Goal: Task Accomplishment & Management: Use online tool/utility

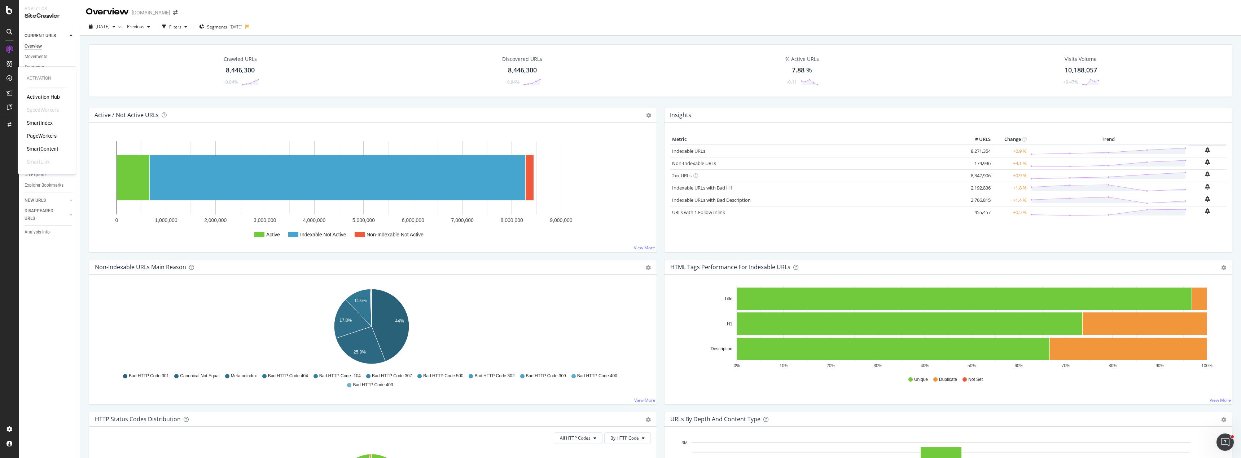
click at [42, 135] on div "PageWorkers" at bounding box center [42, 135] width 30 height 7
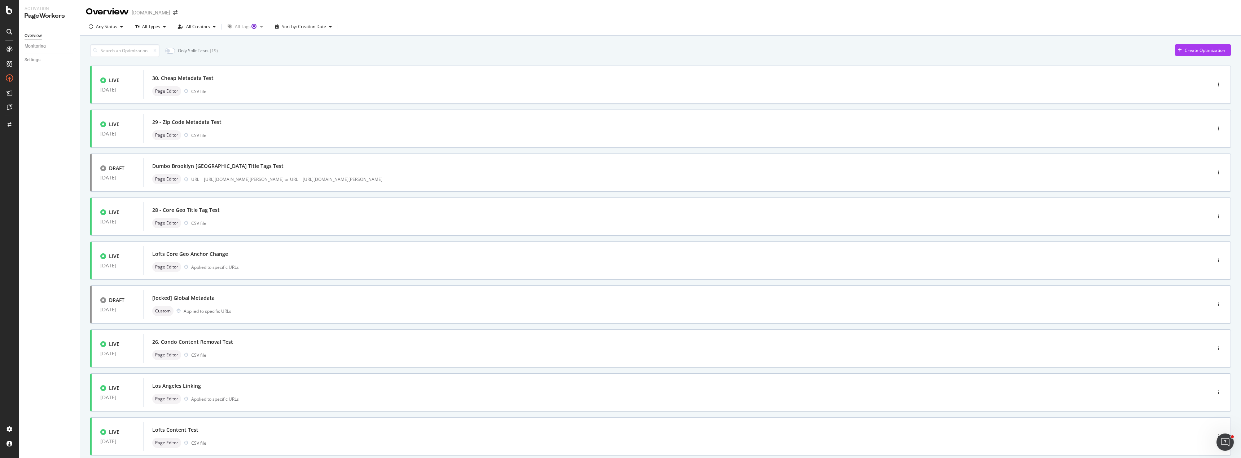
click at [50, 157] on div "Overview Monitoring Settings" at bounding box center [49, 242] width 61 height 432
click at [53, 177] on div "Overview Monitoring Settings" at bounding box center [49, 242] width 61 height 432
click at [58, 144] on div "Overview Monitoring Settings" at bounding box center [49, 242] width 61 height 432
click at [318, 48] on div "Only Split Tests ( 19 ) Create Optimization" at bounding box center [660, 50] width 1140 height 13
click at [269, 51] on div "Only Split Tests ( 19 ) Create Optimization" at bounding box center [660, 50] width 1140 height 13
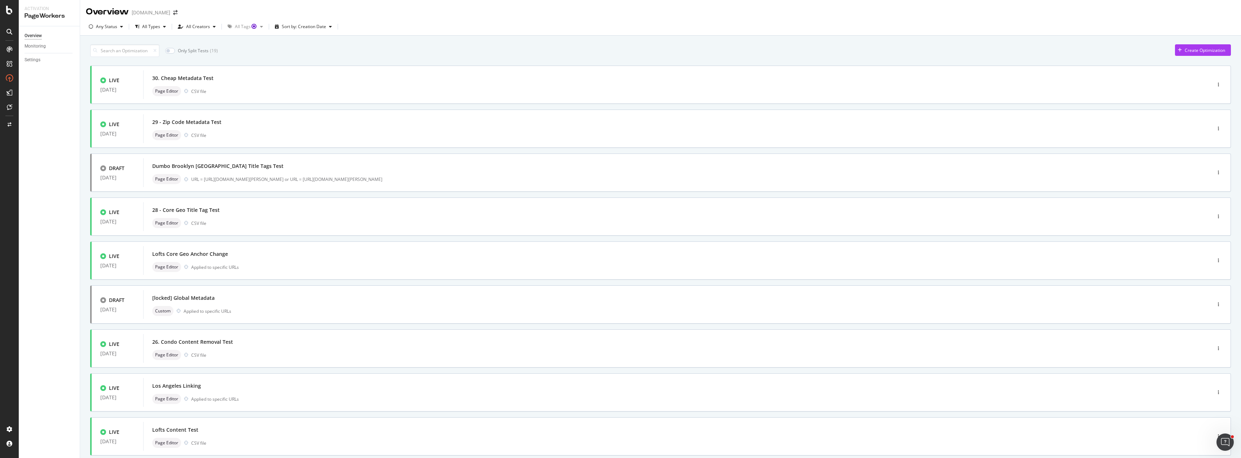
click at [54, 215] on div "Overview Monitoring Settings" at bounding box center [49, 242] width 61 height 432
click at [73, 201] on div "Overview Monitoring Settings" at bounding box center [49, 242] width 61 height 432
click at [63, 109] on div "Overview Monitoring Settings" at bounding box center [49, 242] width 61 height 432
click at [56, 122] on div "Overview Monitoring Settings" at bounding box center [49, 242] width 61 height 432
click at [307, 50] on div "Only Split Tests ( 19 ) Create Optimization" at bounding box center [660, 50] width 1140 height 13
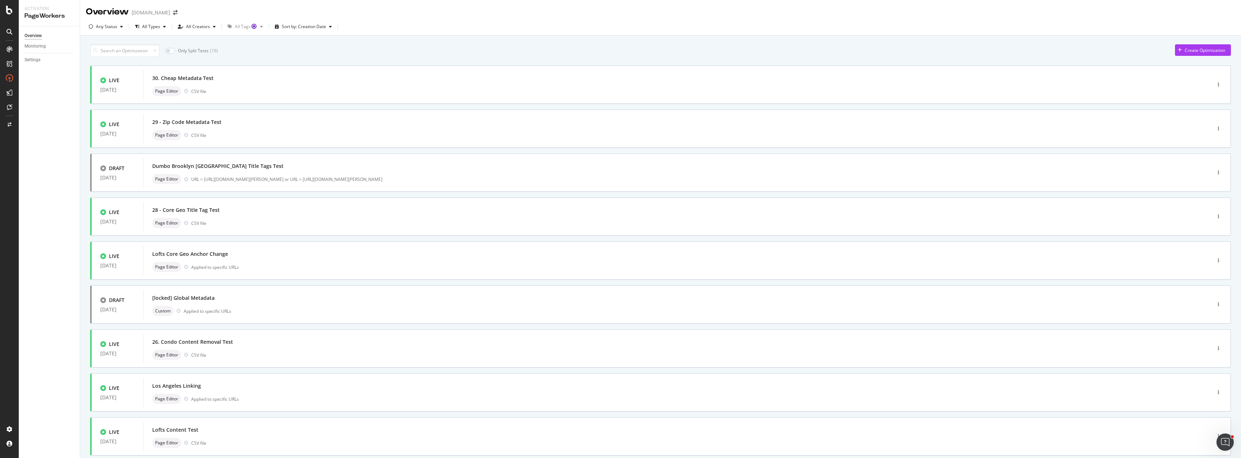
click at [330, 49] on div "Only Split Tests ( 19 ) Create Optimization" at bounding box center [660, 50] width 1140 height 13
click at [273, 44] on div "Only Split Tests ( 19 ) Create Optimization" at bounding box center [660, 50] width 1140 height 13
click at [260, 52] on div "Only Split Tests ( 19 ) Create Optimization" at bounding box center [660, 50] width 1140 height 13
click at [276, 45] on div "Only Split Tests ( 19 ) Create Optimization" at bounding box center [660, 50] width 1140 height 13
click at [248, 48] on div "Only Split Tests ( 19 ) Create Optimization" at bounding box center [660, 50] width 1140 height 13
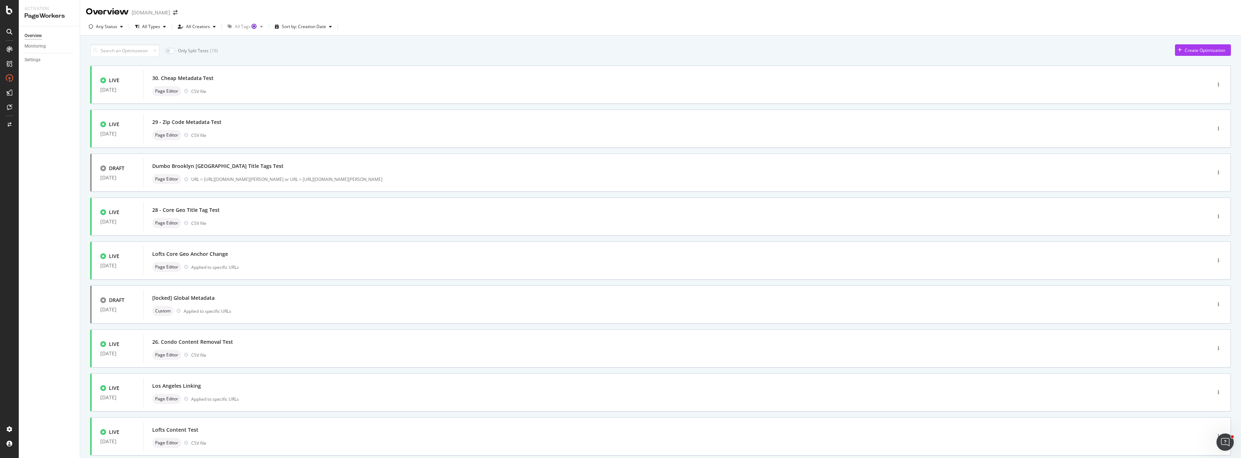
click at [60, 112] on div "Overview Monitoring Settings" at bounding box center [49, 242] width 61 height 432
click at [279, 49] on div "Only Split Tests ( 19 ) Create Optimization" at bounding box center [660, 50] width 1140 height 13
click at [49, 113] on div "Overview Monitoring Settings" at bounding box center [49, 242] width 61 height 432
click at [56, 110] on div "Overview Monitoring Settings" at bounding box center [49, 242] width 61 height 432
click at [77, 192] on div "Overview Monitoring Settings" at bounding box center [49, 242] width 61 height 432
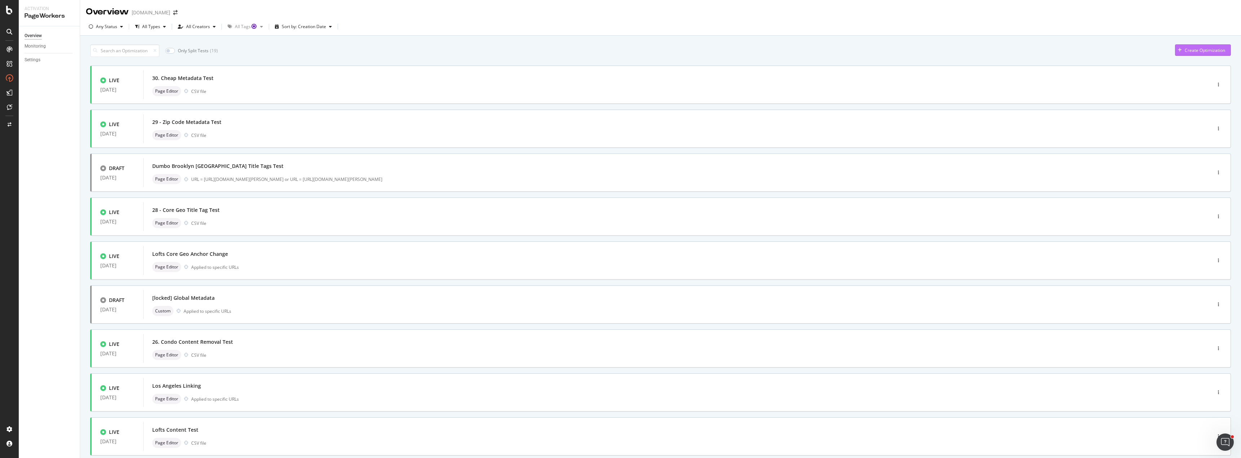
click at [1184, 53] on div "Create Optimization" at bounding box center [1204, 50] width 40 height 6
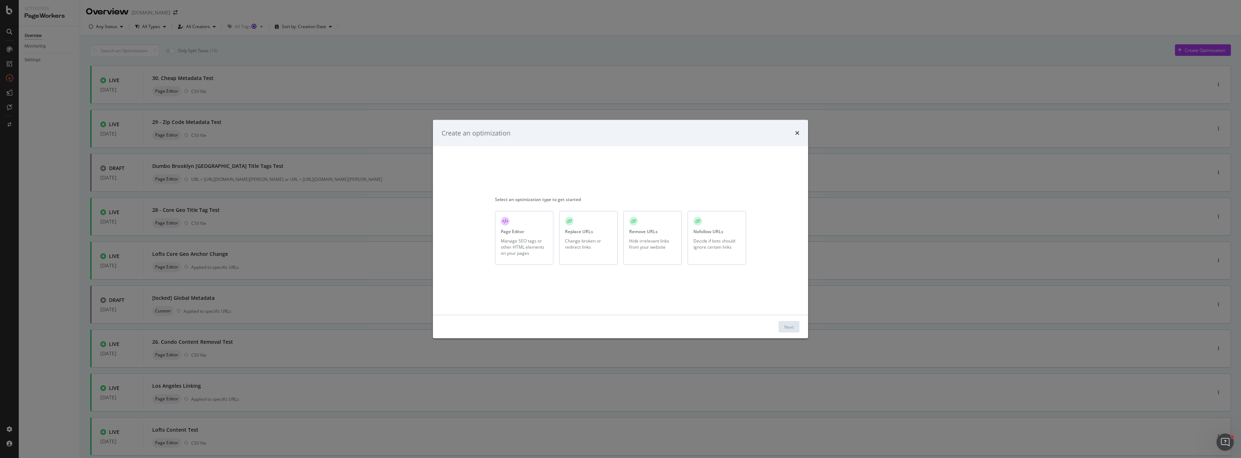
click at [520, 232] on div "Page Editor" at bounding box center [512, 232] width 23 height 6
click at [790, 325] on div "Next" at bounding box center [788, 327] width 9 height 6
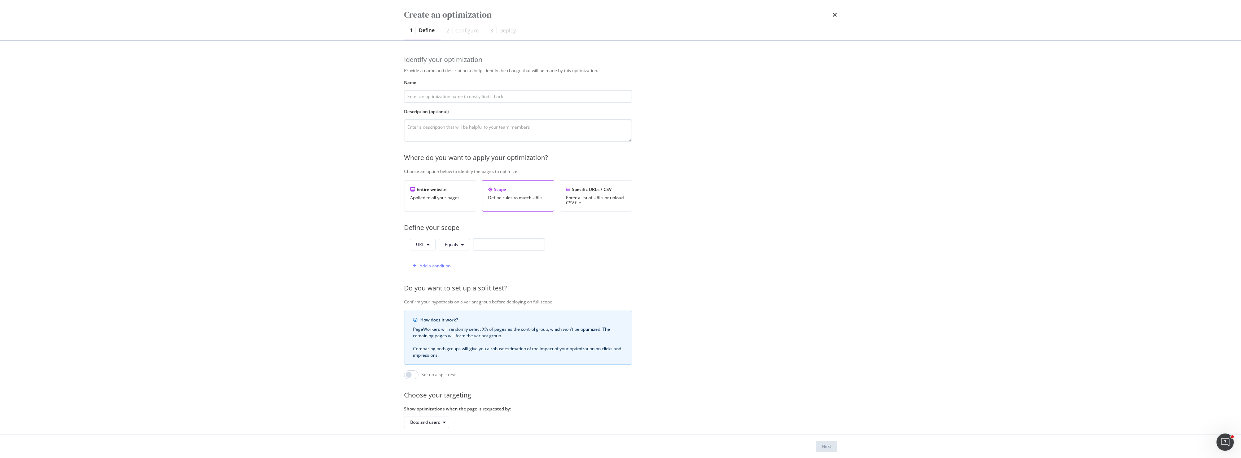
click at [350, 119] on div "Create an optimization 1 Define 2 Configure 3 Deploy Identify your optimization…" at bounding box center [620, 229] width 1241 height 458
click at [599, 199] on div "Enter a list of URLs or upload CSV file" at bounding box center [596, 200] width 60 height 10
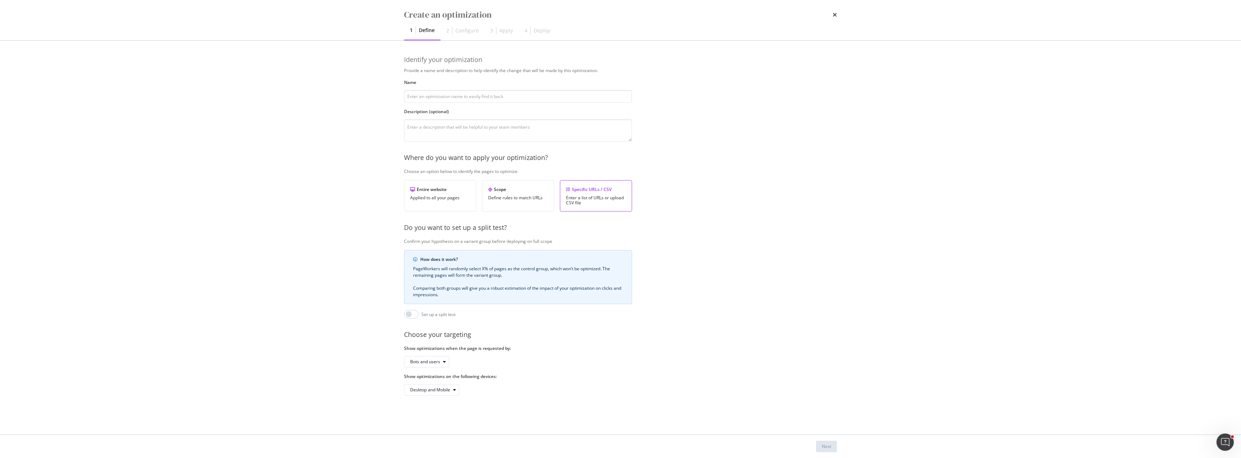
click at [357, 213] on div "Create an optimization 1 Define 2 Configure 3 Apply 4 Deploy Identify your opti…" at bounding box center [620, 229] width 1241 height 458
click at [365, 221] on div "Create an optimization 1 Define 2 Configure 3 Apply 4 Deploy Identify your opti…" at bounding box center [620, 229] width 1241 height 458
click at [506, 200] on div "Define rules to match URLs" at bounding box center [518, 197] width 60 height 5
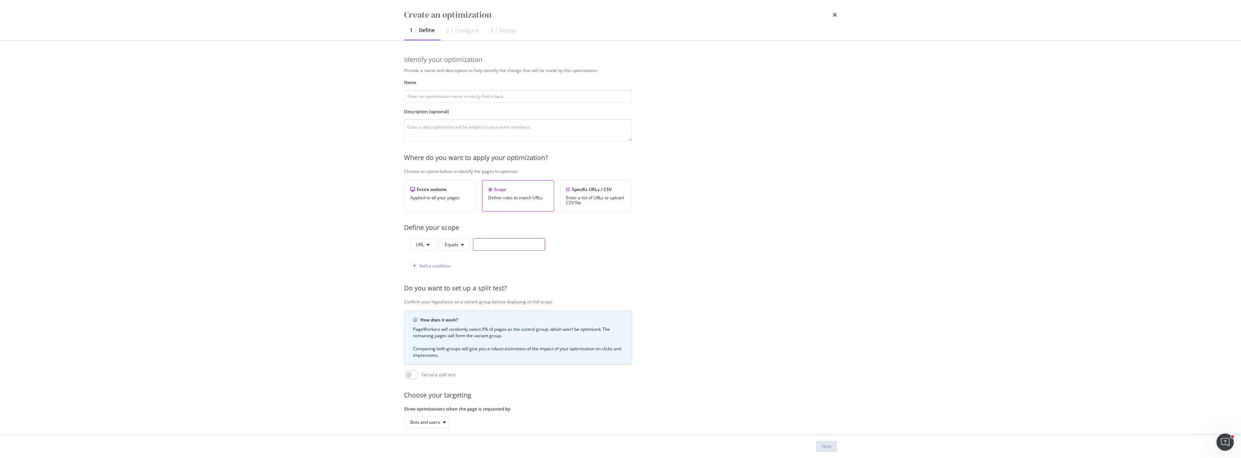
click at [492, 243] on input "modal" at bounding box center [509, 244] width 72 height 13
click at [467, 243] on button "Equals" at bounding box center [454, 245] width 31 height 12
click at [645, 260] on div "Provide a name and description to help identify the change that will be made by…" at bounding box center [620, 261] width 433 height 389
click at [620, 191] on div "Specific URLs / CSV" at bounding box center [596, 189] width 60 height 6
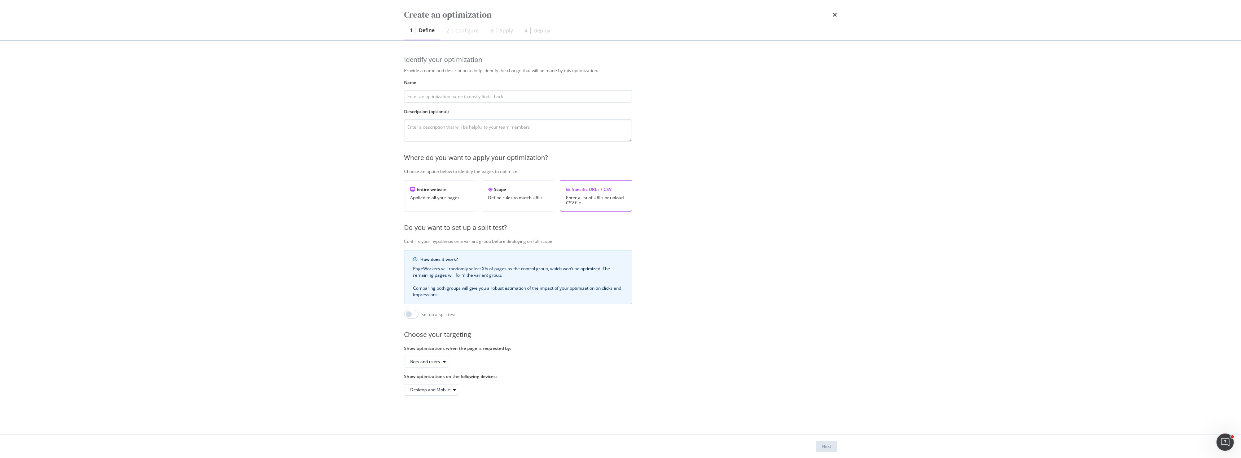
click at [710, 294] on div "Provide a name and description to help identify the change that will be made by…" at bounding box center [620, 231] width 433 height 329
click at [448, 390] on div "Desktop and Mobile" at bounding box center [430, 390] width 40 height 4
click at [525, 398] on div "Identify your optimization Provide a name and description to help identify the …" at bounding box center [620, 232] width 433 height 355
click at [444, 390] on div "Desktop and Mobile" at bounding box center [430, 390] width 40 height 4
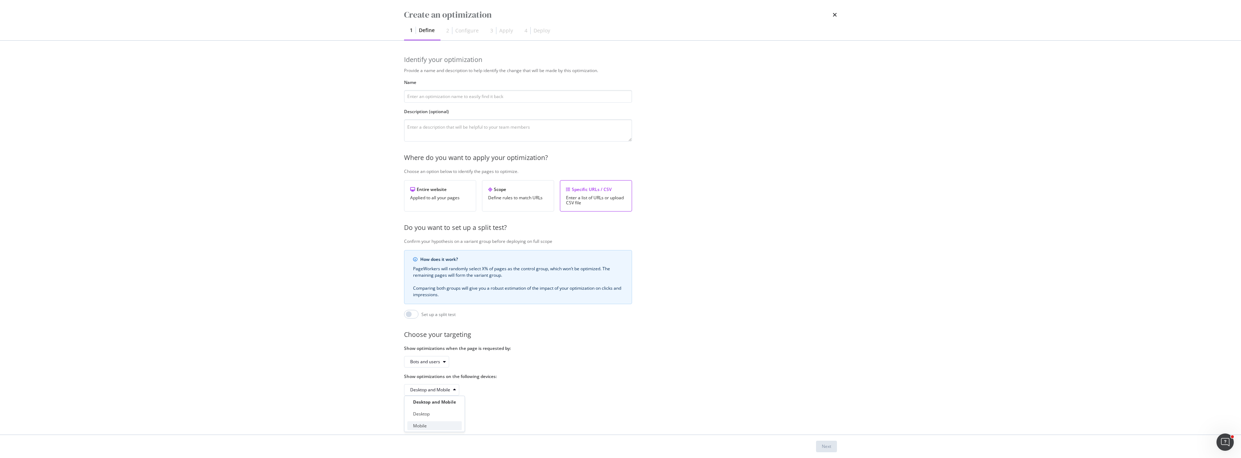
click at [435, 424] on div "Mobile" at bounding box center [434, 426] width 54 height 9
drag, startPoint x: 440, startPoint y: 364, endPoint x: 477, endPoint y: 362, distance: 37.2
click at [475, 362] on div "Bots and users" at bounding box center [518, 362] width 228 height 12
click at [718, 250] on div "Provide a name and description to help identify the change that will be made by…" at bounding box center [620, 231] width 433 height 329
click at [598, 195] on div "Enter a list of URLs or upload CSV file" at bounding box center [596, 200] width 60 height 10
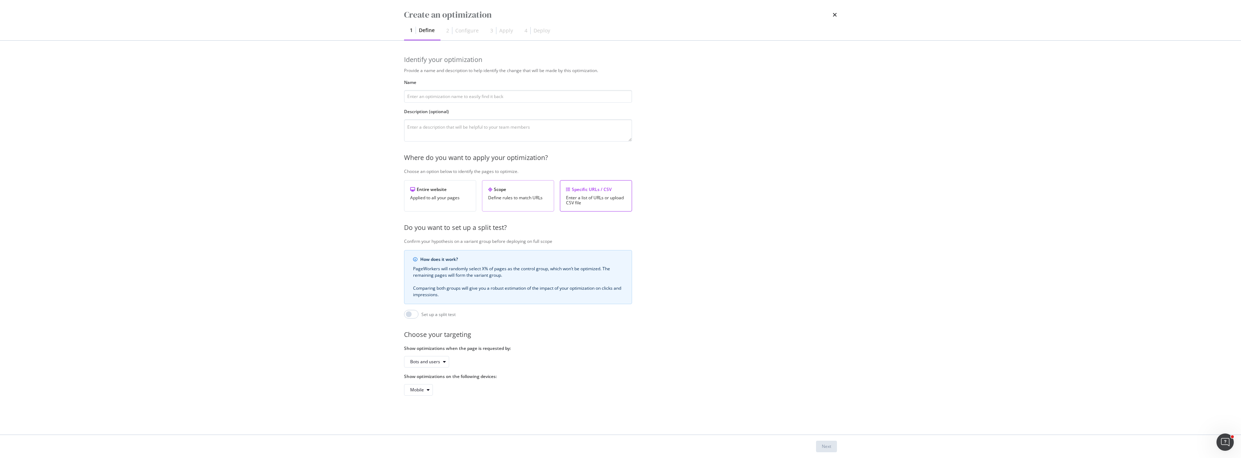
click at [535, 187] on div "Scope" at bounding box center [518, 189] width 60 height 6
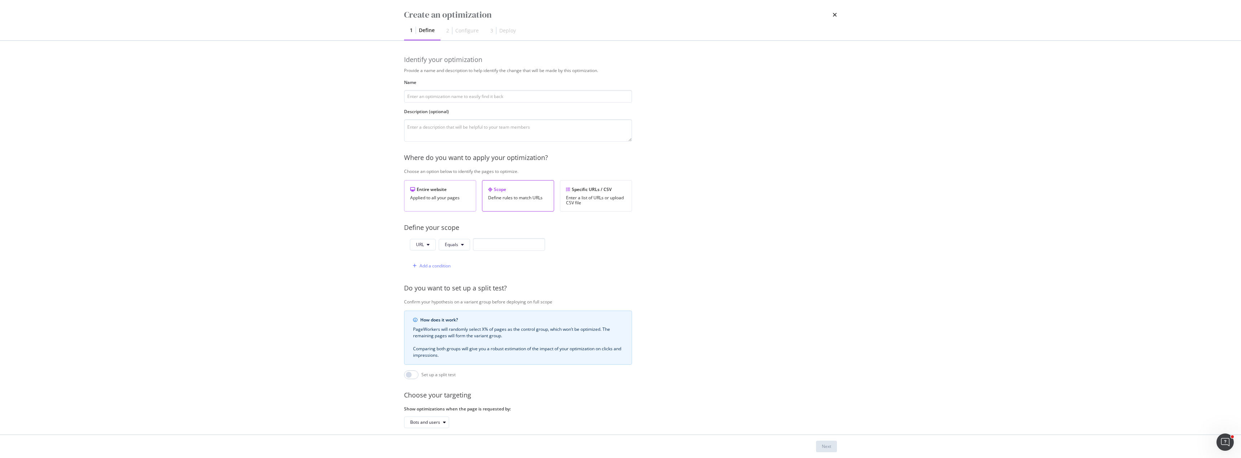
click at [452, 193] on div "Entire website" at bounding box center [440, 189] width 60 height 6
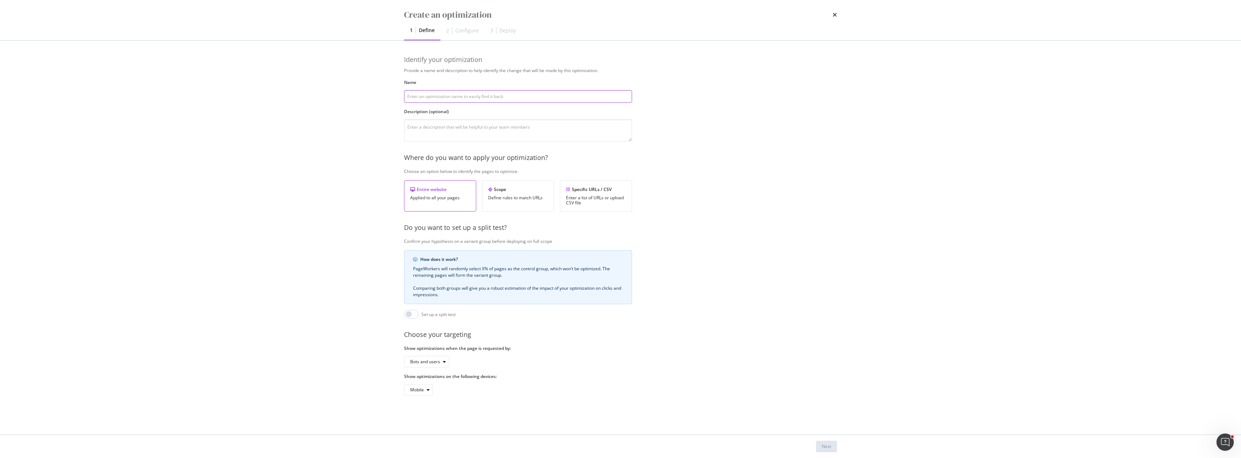
click at [510, 96] on input "modal" at bounding box center [518, 96] width 228 height 13
type input "[PERSON_NAME]'s test"
type textarea "testing pageworkers"
click at [824, 448] on div "Next" at bounding box center [826, 447] width 9 height 6
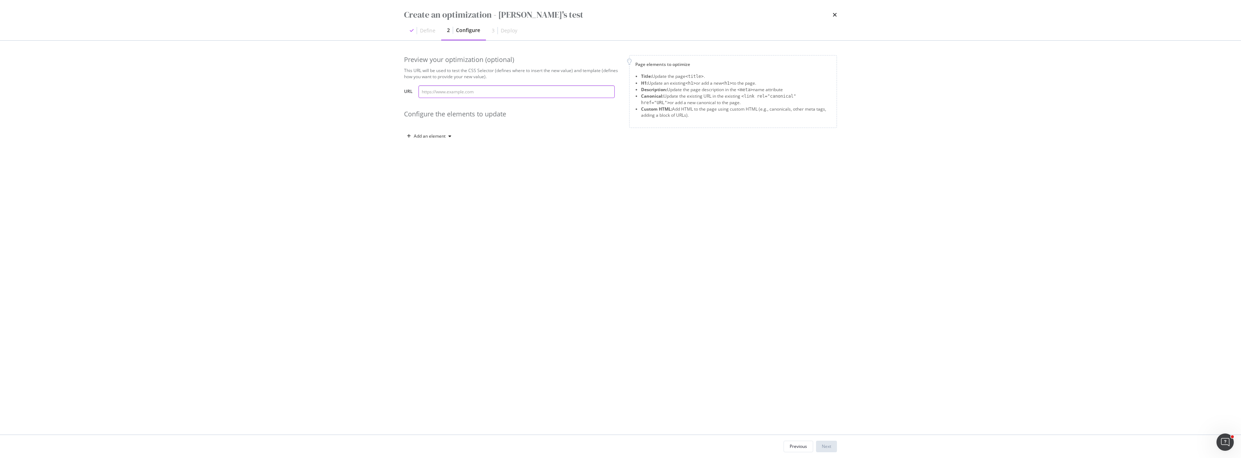
click at [436, 89] on input "modal" at bounding box center [516, 91] width 196 height 13
